Goal: Obtain resource: Download file/media

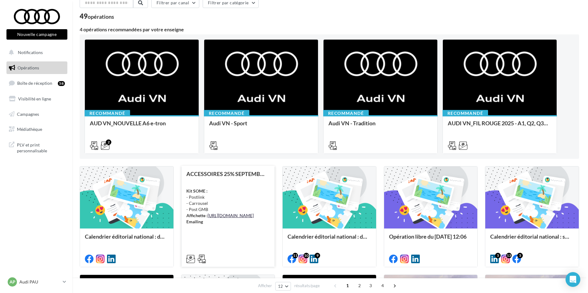
scroll to position [62, 0]
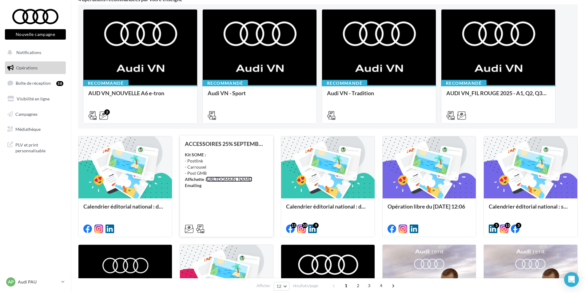
click at [221, 182] on link "[URL][DOMAIN_NAME]" at bounding box center [229, 179] width 46 height 5
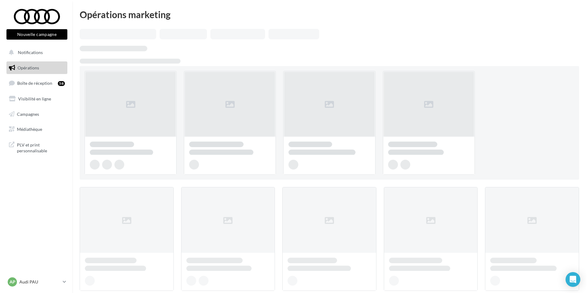
scroll to position [62, 0]
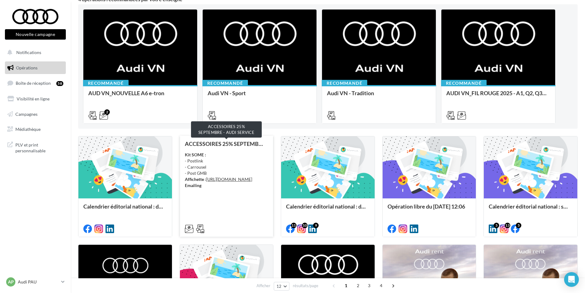
click at [233, 144] on div "ACCESSOIRES 25% SEPTEMBRE - AUDI SERVICE" at bounding box center [227, 144] width 84 height 6
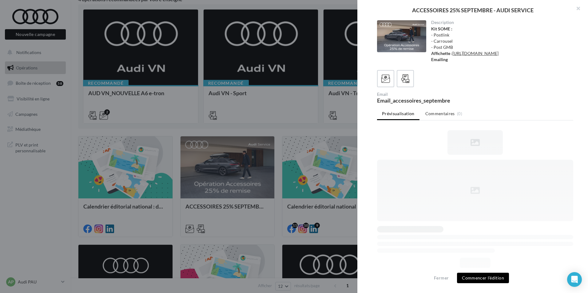
click at [414, 87] on div at bounding box center [475, 78] width 196 height 17
click at [412, 87] on label at bounding box center [405, 79] width 18 height 18
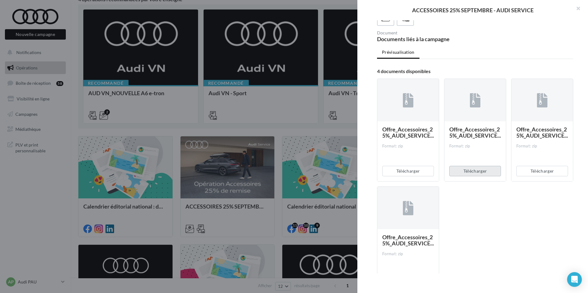
click at [474, 177] on button "Télécharger" at bounding box center [475, 171] width 52 height 10
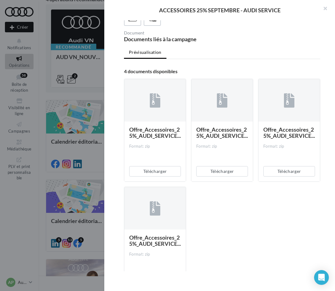
click at [263, 240] on div "Offre_Accessoires_25%_AUDI_SERVICE... Format: zip Télécharger Offre_Accessoires…" at bounding box center [224, 187] width 201 height 226
click at [162, 177] on button "Télécharger" at bounding box center [155, 171] width 52 height 10
